Goal: Transaction & Acquisition: Purchase product/service

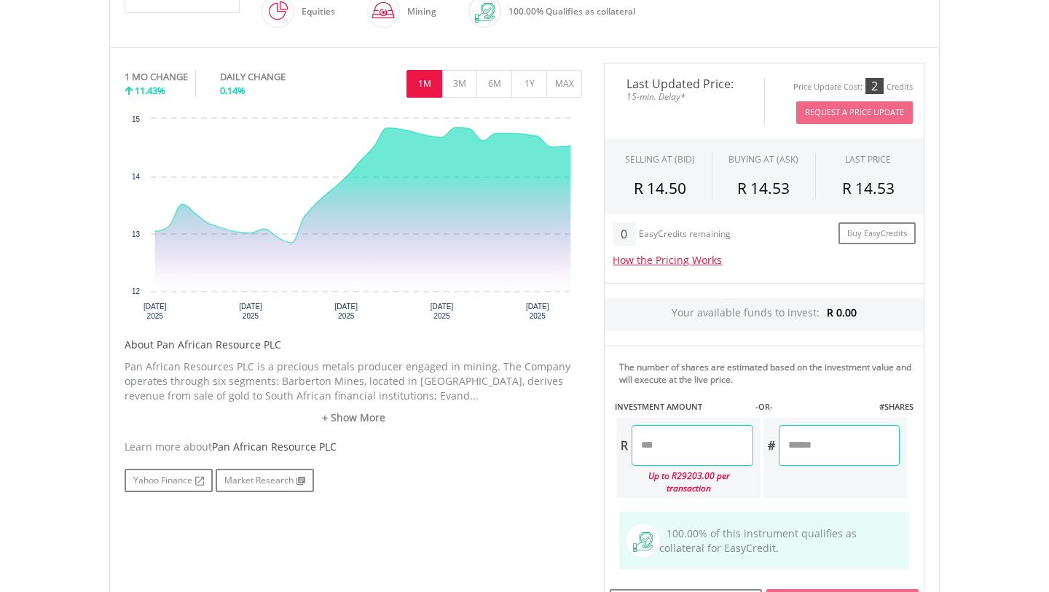
scroll to position [307, 0]
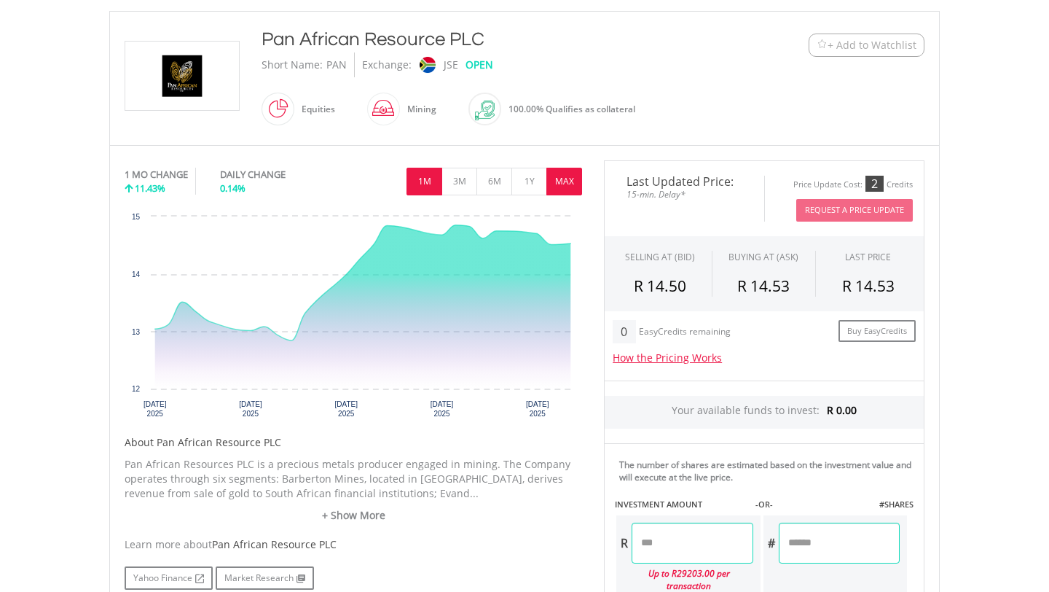
click at [562, 179] on button "MAX" at bounding box center [564, 182] width 36 height 28
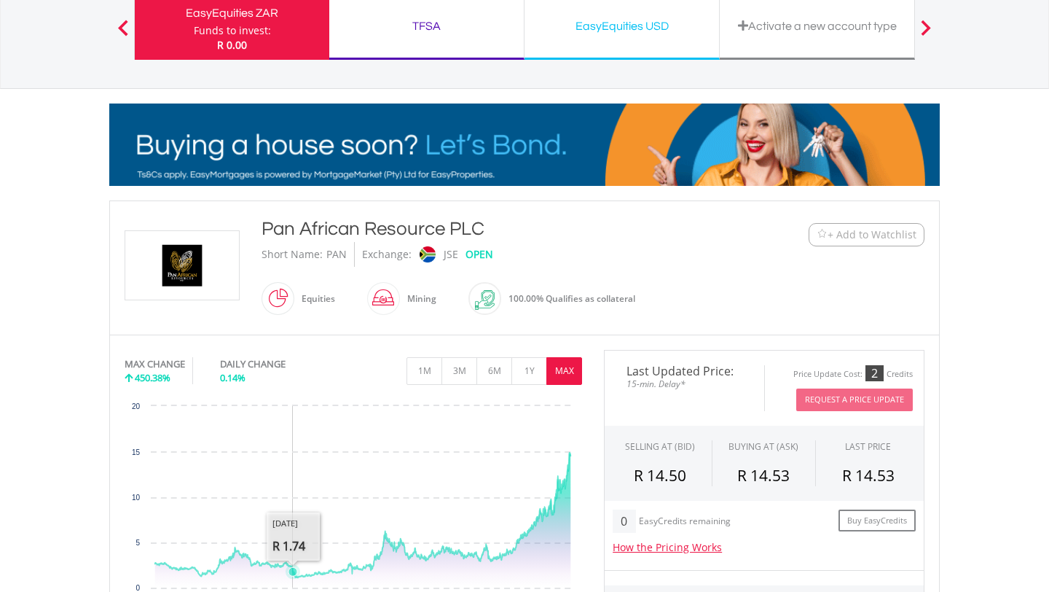
scroll to position [0, 0]
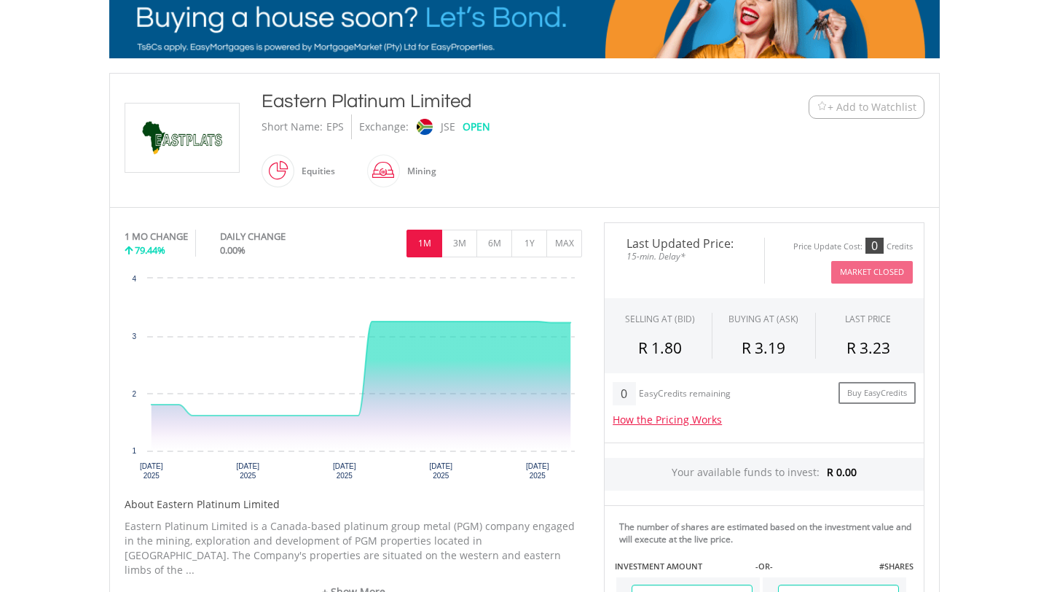
scroll to position [260, 0]
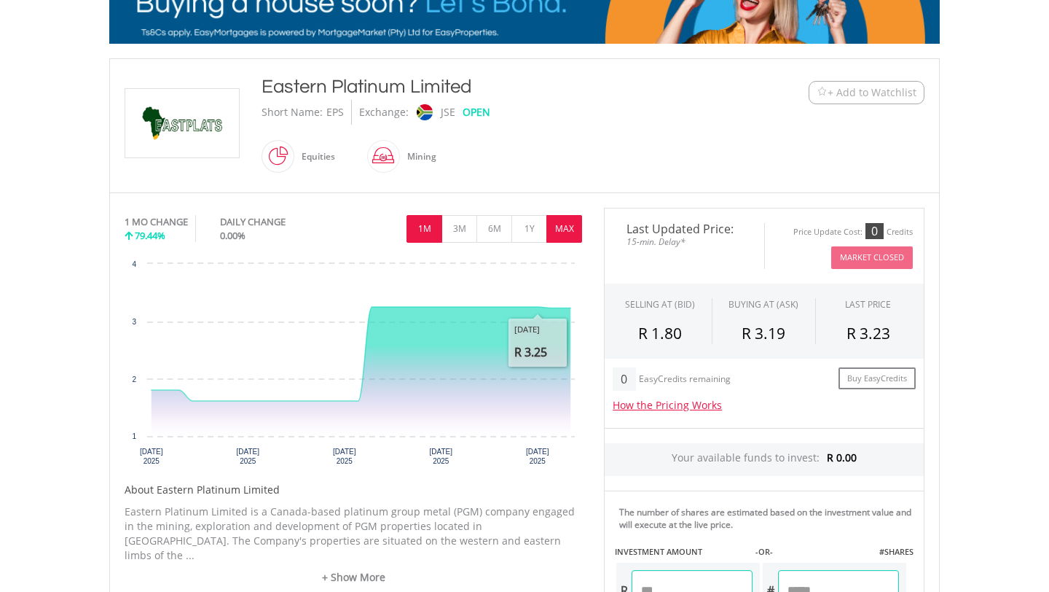
click at [558, 230] on button "MAX" at bounding box center [564, 229] width 36 height 28
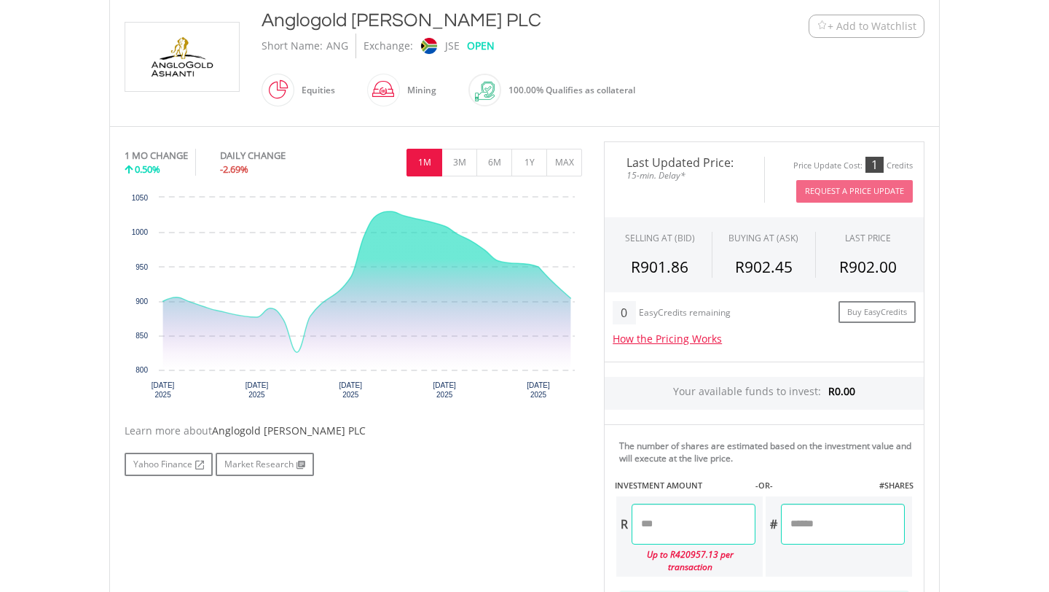
scroll to position [326, 0]
click at [552, 167] on button "MAX" at bounding box center [564, 163] width 36 height 28
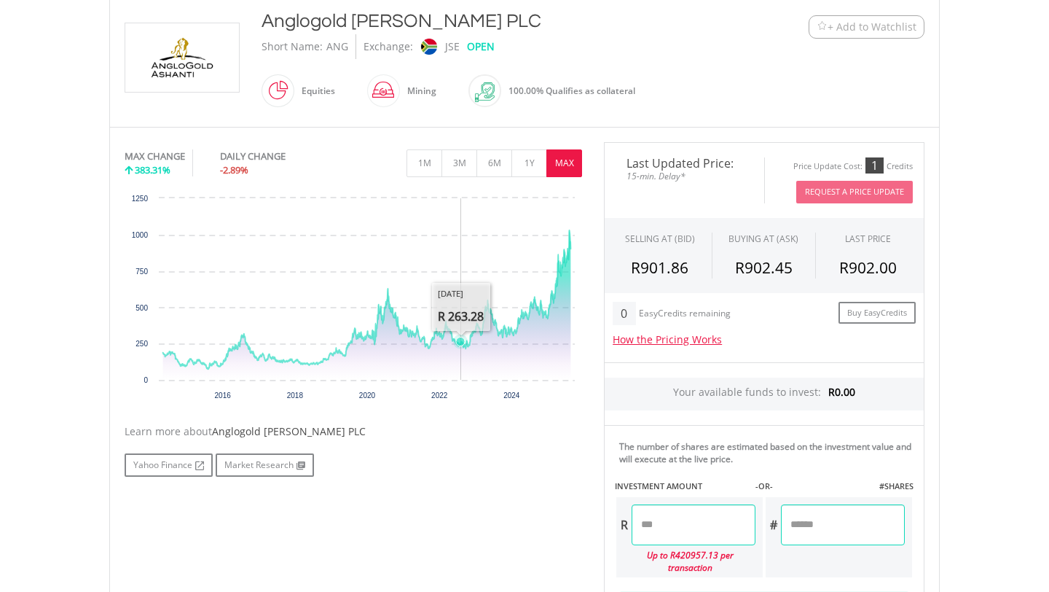
scroll to position [0, 0]
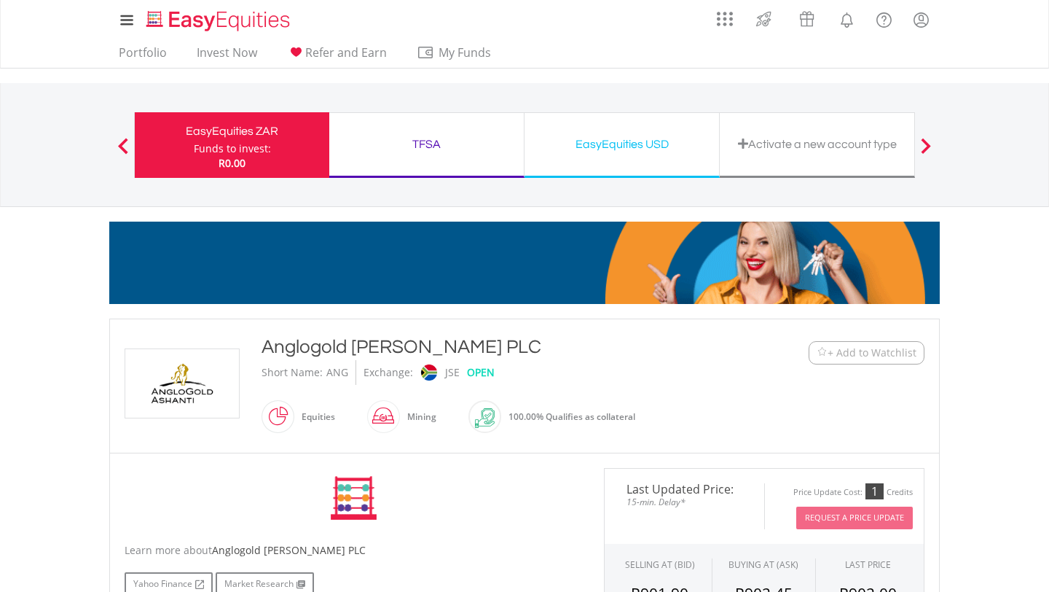
click at [858, 360] on button "+ Add to Watchlist" at bounding box center [867, 352] width 116 height 23
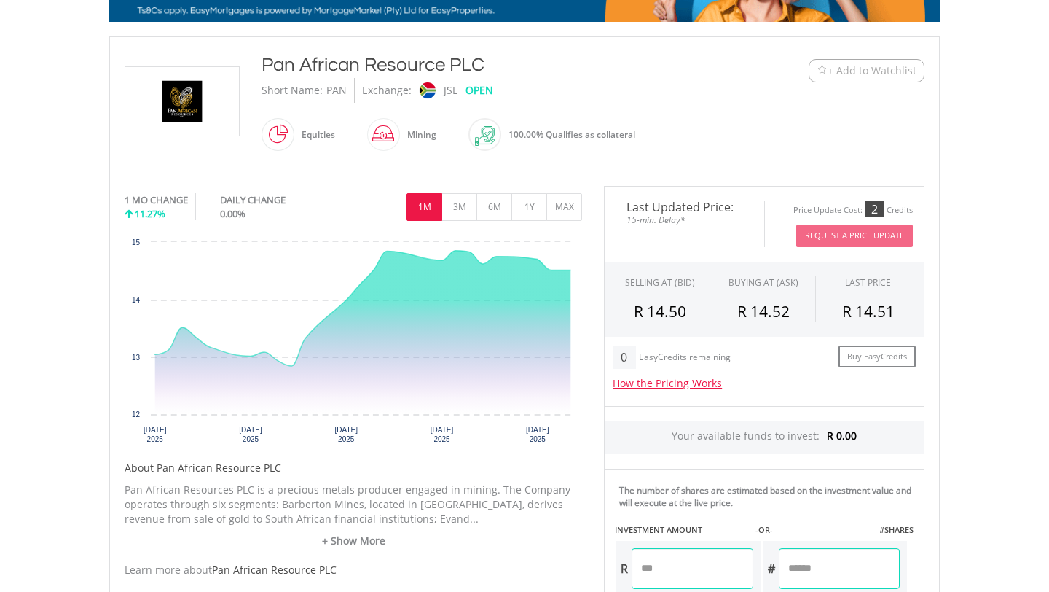
scroll to position [289, 0]
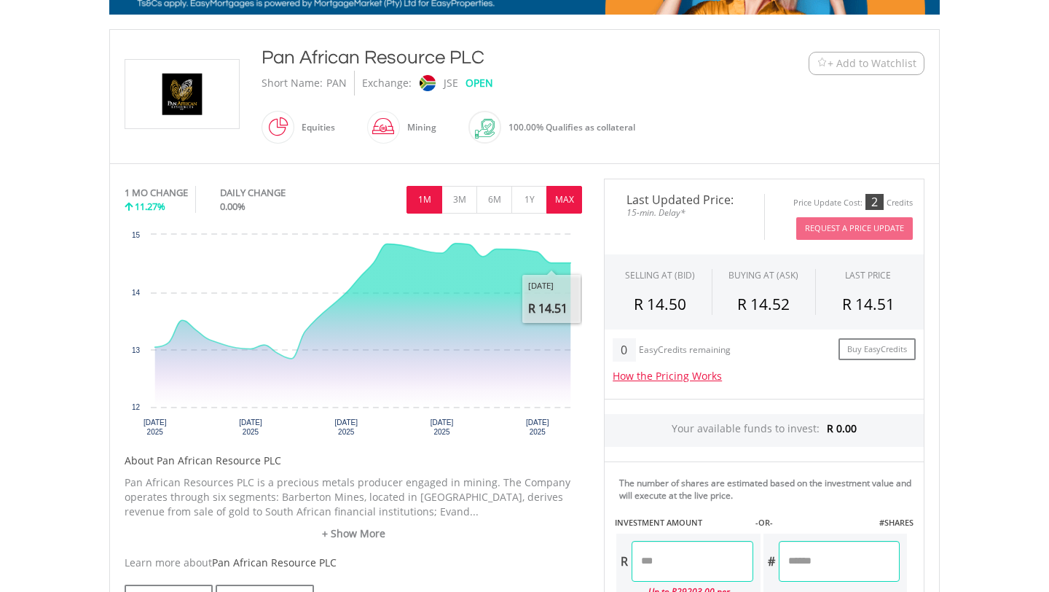
click at [562, 203] on button "MAX" at bounding box center [564, 200] width 36 height 28
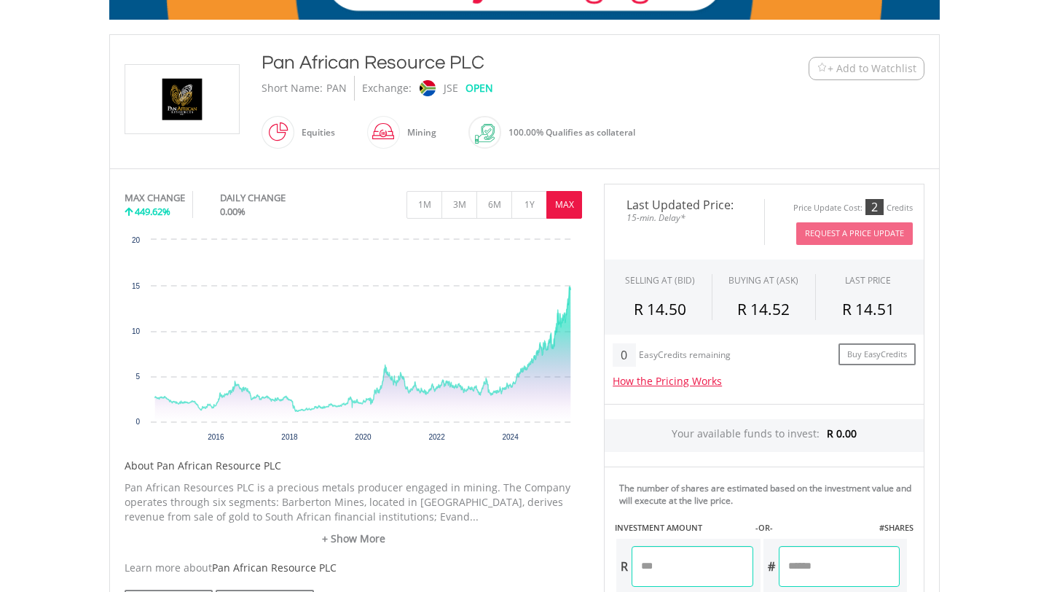
scroll to position [182, 0]
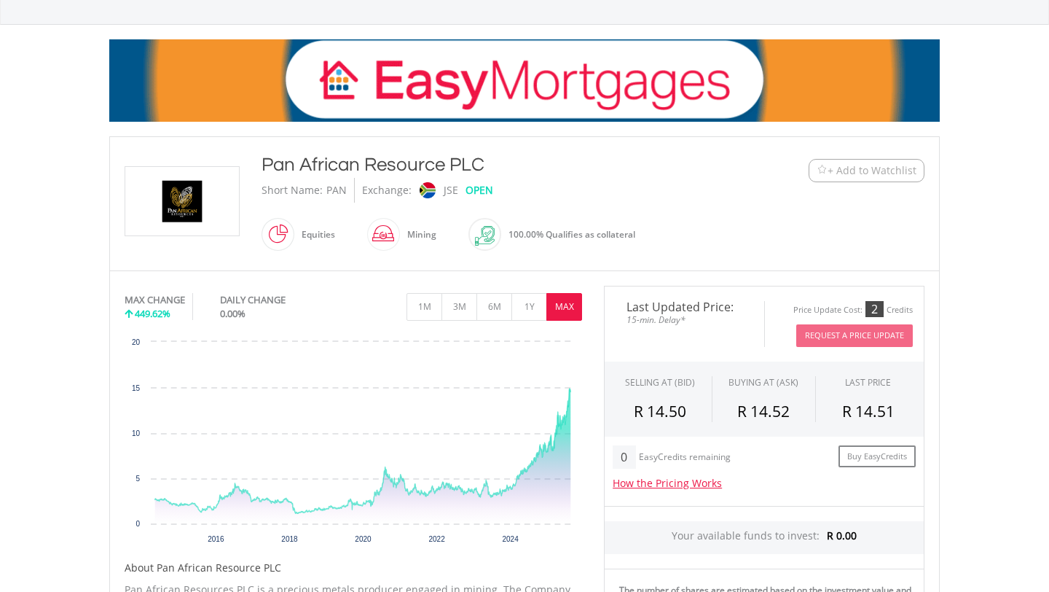
click at [858, 168] on span "+ Add to Watchlist" at bounding box center [872, 170] width 89 height 15
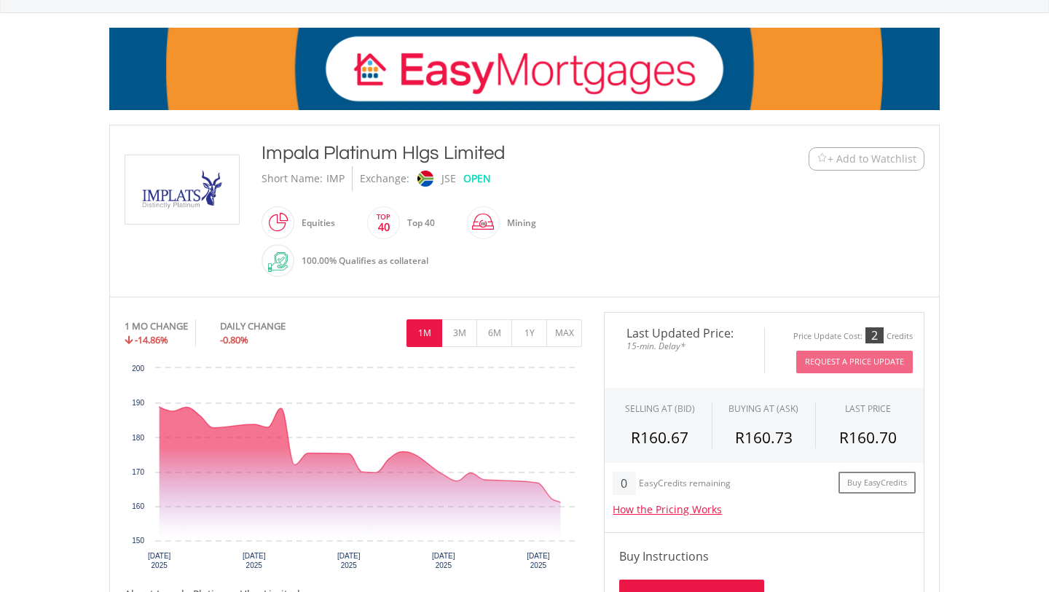
scroll to position [222, 0]
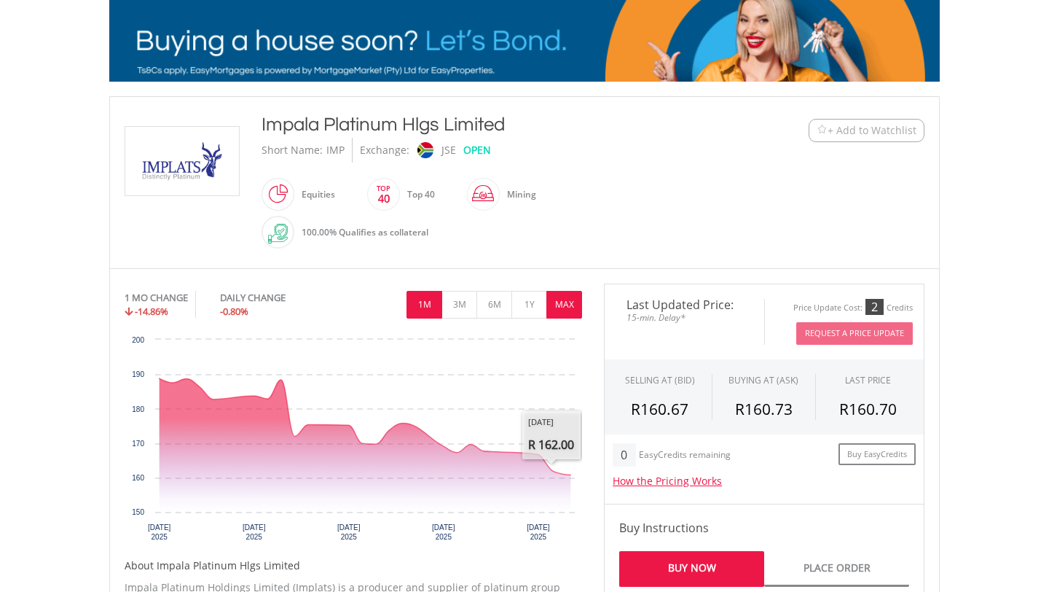
click at [566, 310] on button "MAX" at bounding box center [564, 305] width 36 height 28
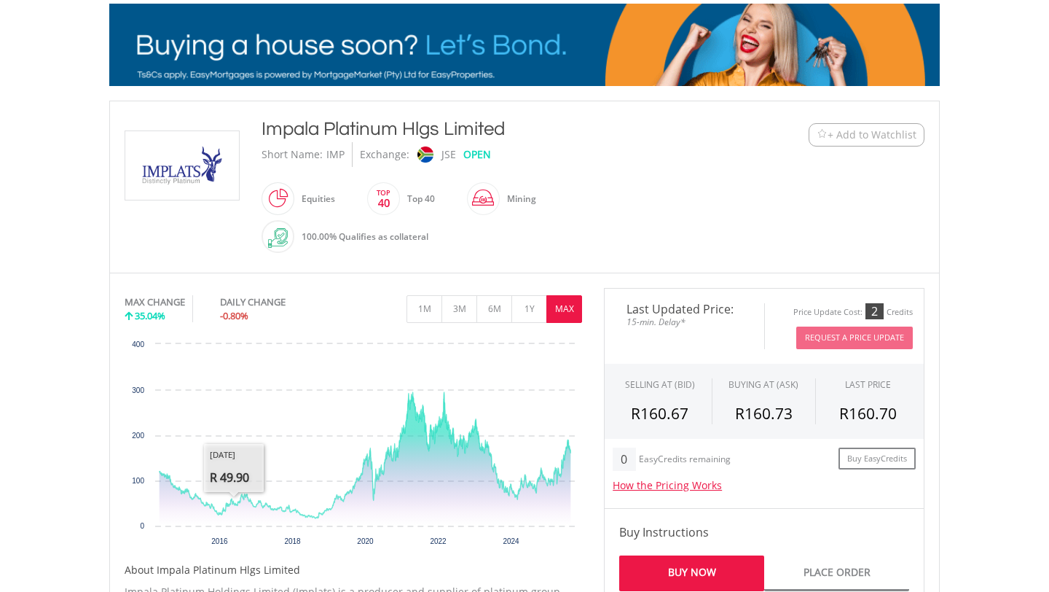
scroll to position [210, 0]
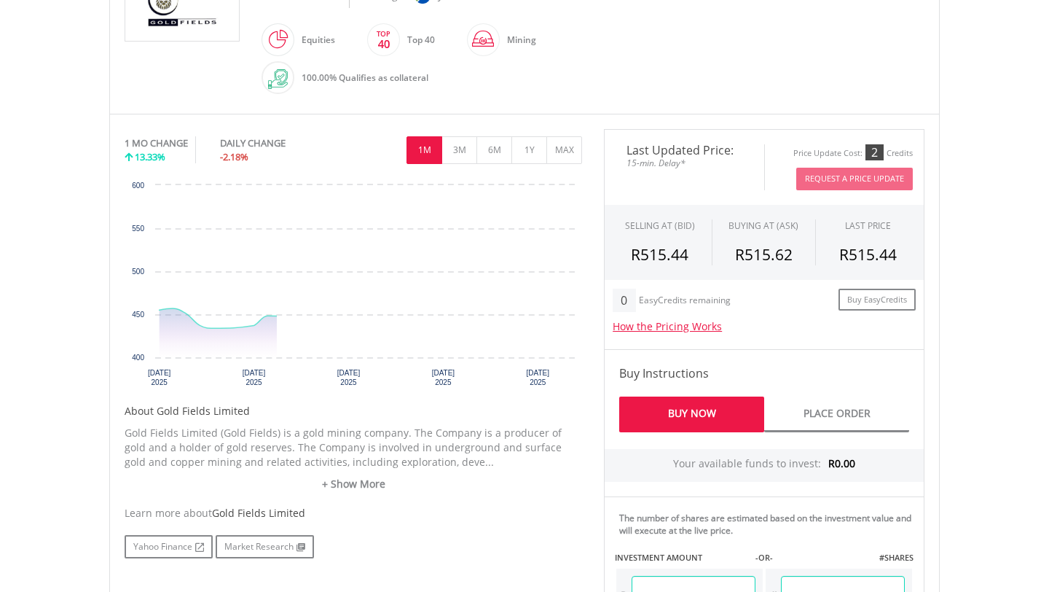
scroll to position [391, 0]
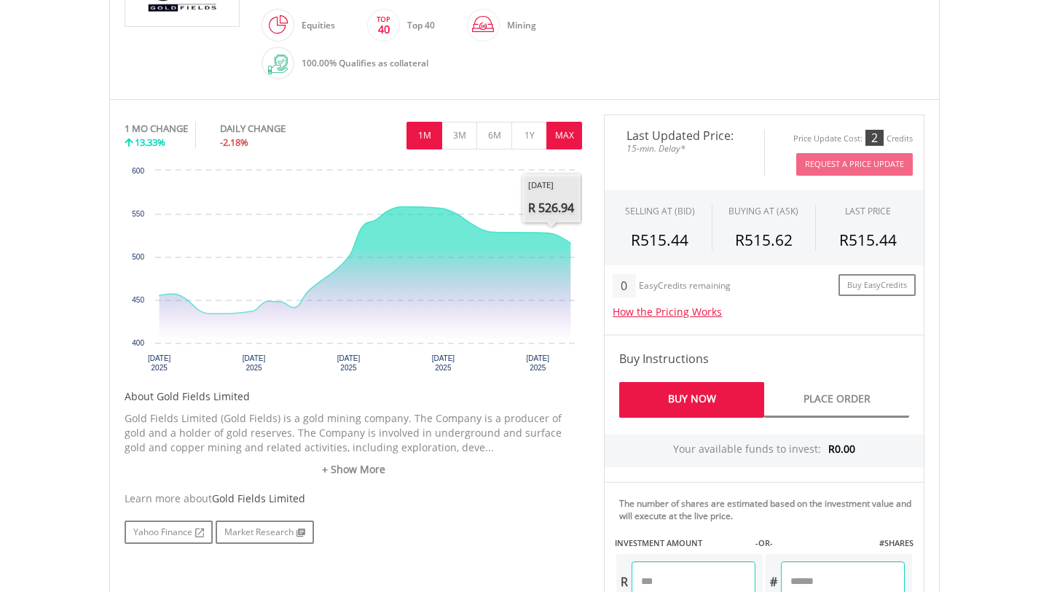
click at [569, 135] on button "MAX" at bounding box center [564, 136] width 36 height 28
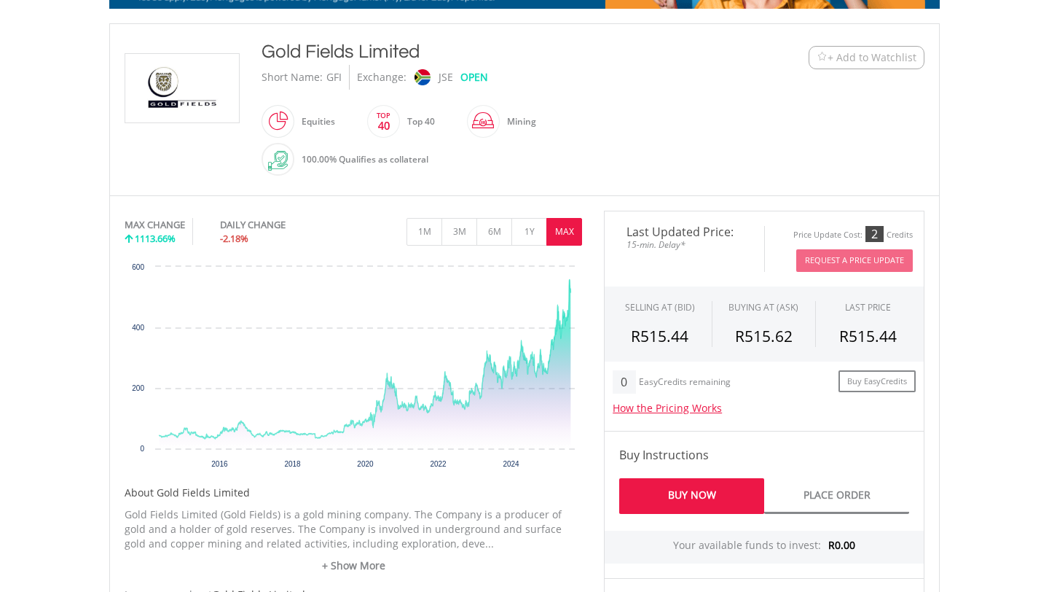
scroll to position [187, 0]
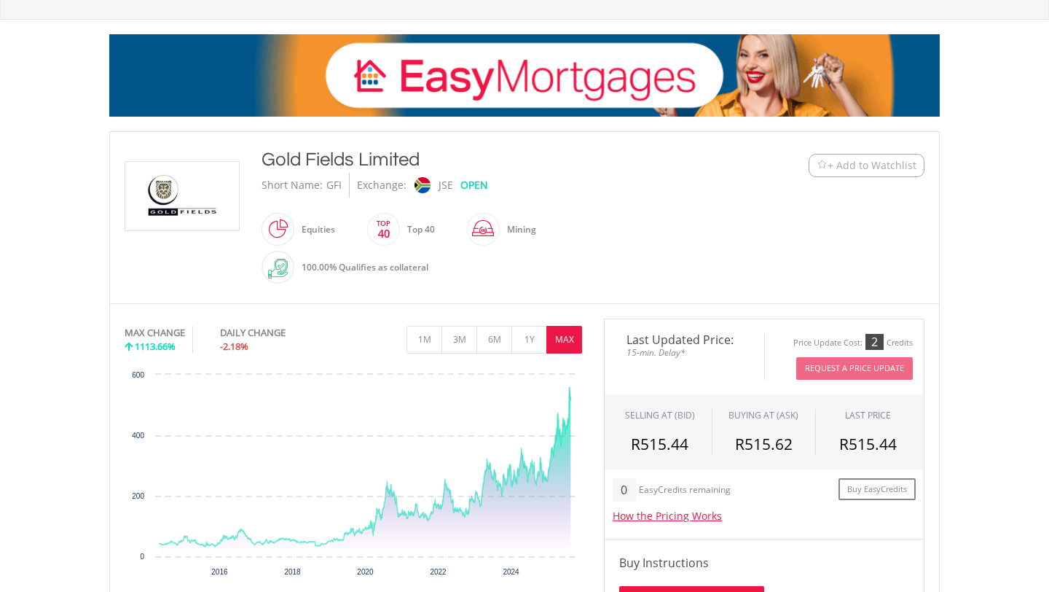
click at [889, 163] on span "+ Add to Watchlist" at bounding box center [872, 165] width 89 height 15
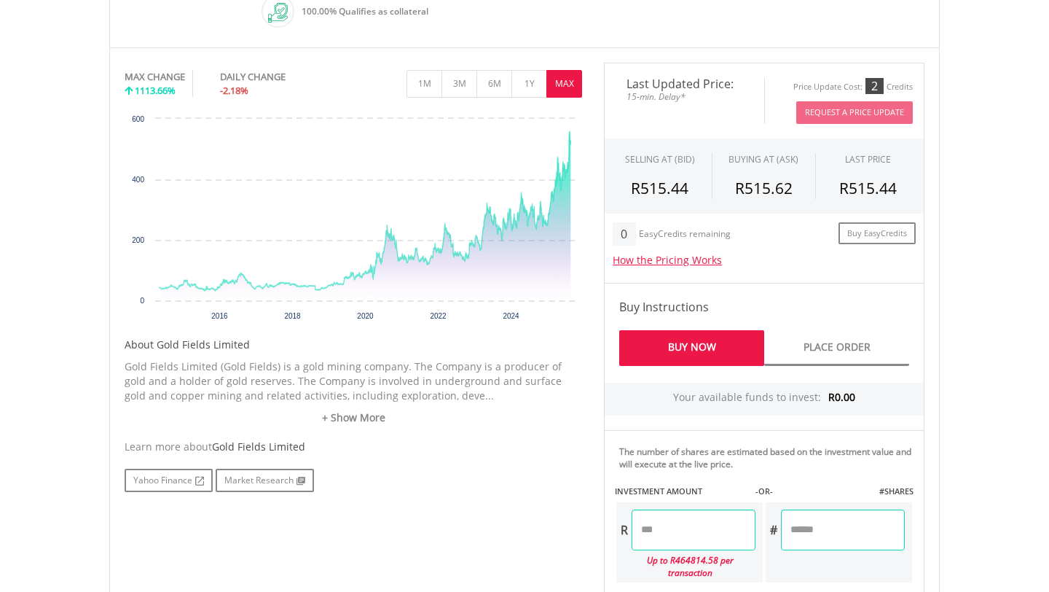
scroll to position [508, 0]
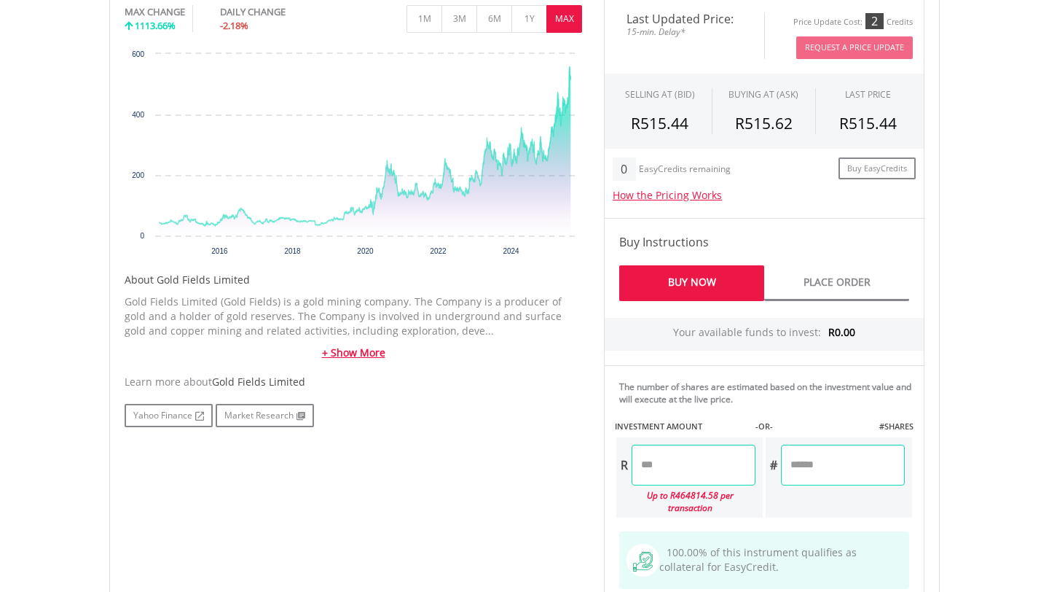
click at [370, 353] on link "+ Show More" at bounding box center [354, 352] width 458 height 15
